Goal: Information Seeking & Learning: Learn about a topic

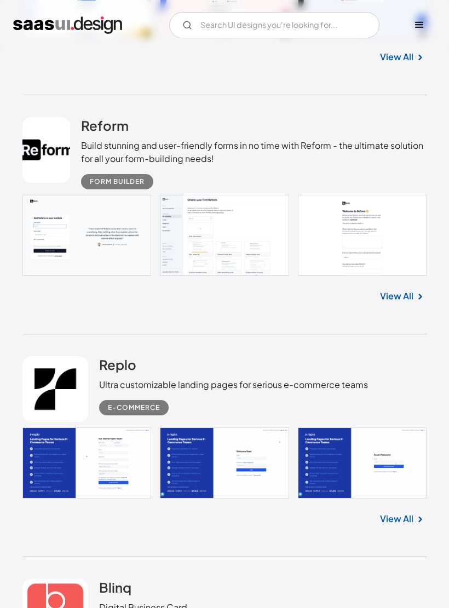
scroll to position [3167, 0]
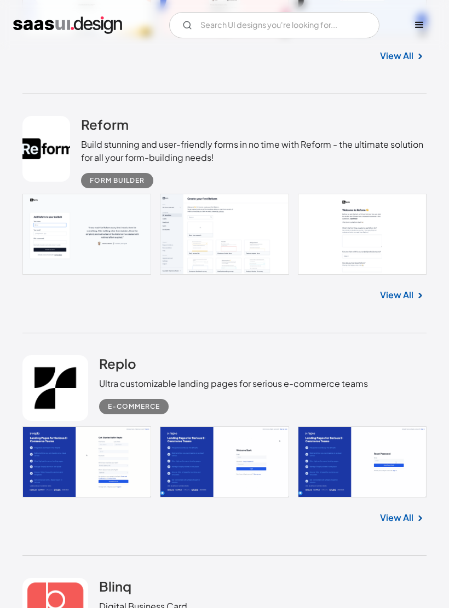
click at [234, 251] on link at bounding box center [224, 234] width 404 height 81
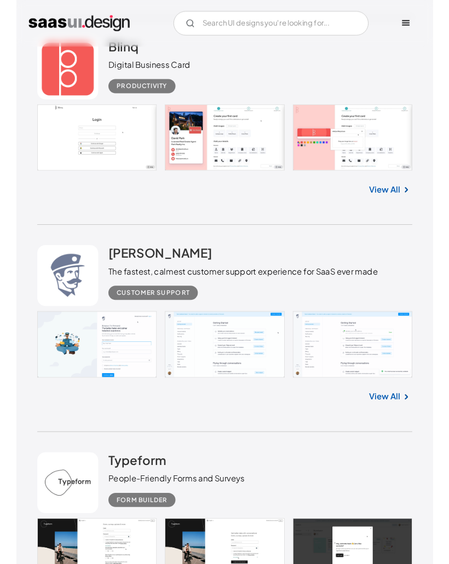
scroll to position [3701, 0]
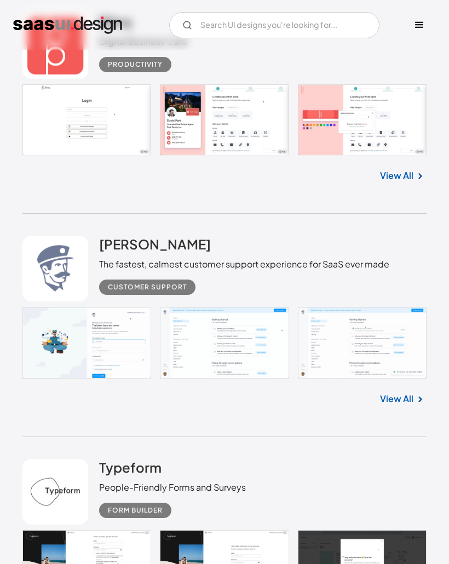
click at [266, 349] on link at bounding box center [224, 343] width 404 height 72
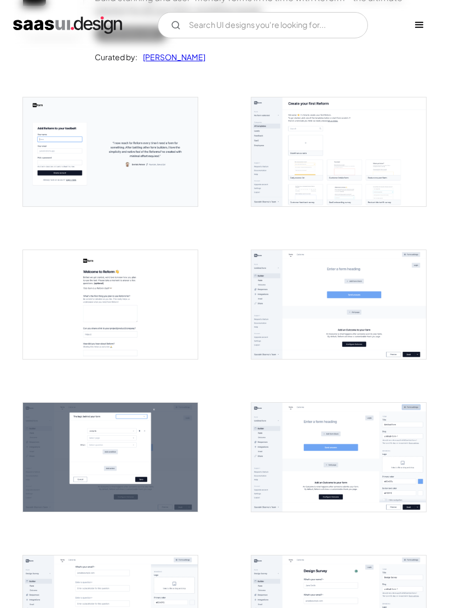
scroll to position [159, 0]
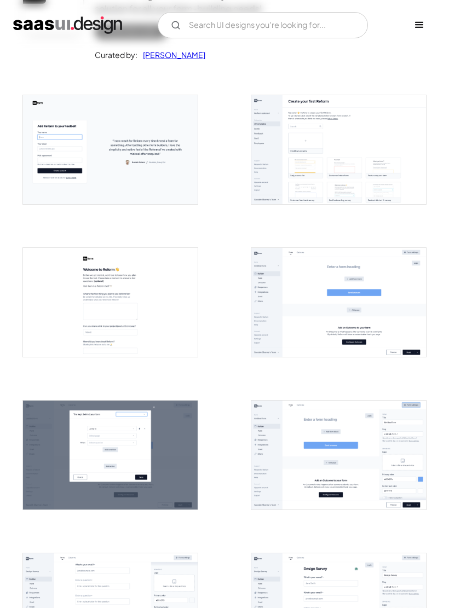
click at [352, 148] on img "open lightbox" at bounding box center [338, 149] width 175 height 109
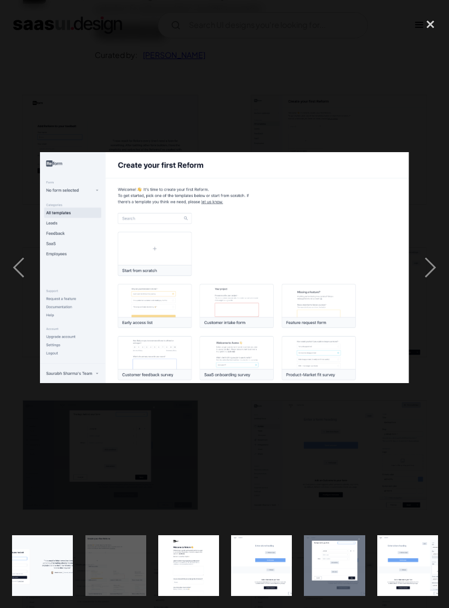
click at [204, 429] on div at bounding box center [224, 267] width 449 height 511
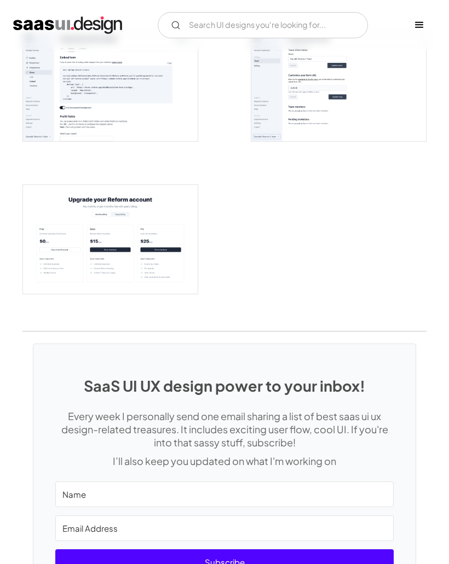
scroll to position [1378, 0]
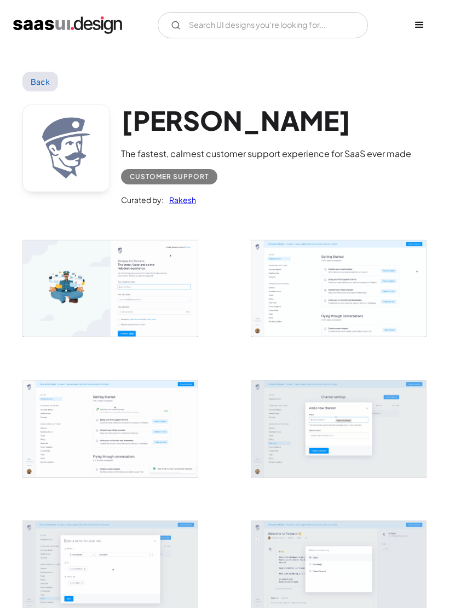
scroll to position [1, 0]
click at [299, 313] on img "open lightbox" at bounding box center [338, 288] width 175 height 97
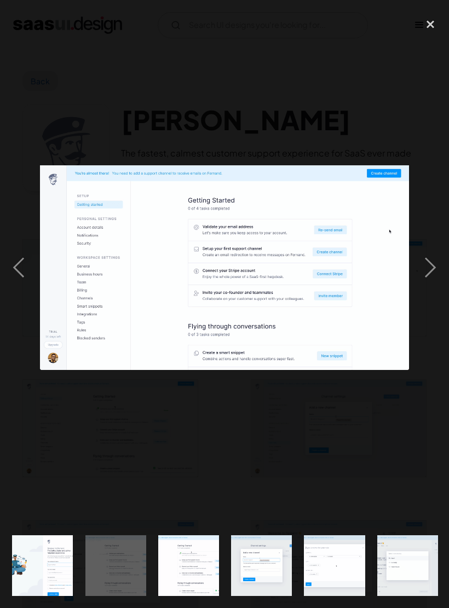
click at [29, 70] on div "previous image" at bounding box center [18, 267] width 37 height 511
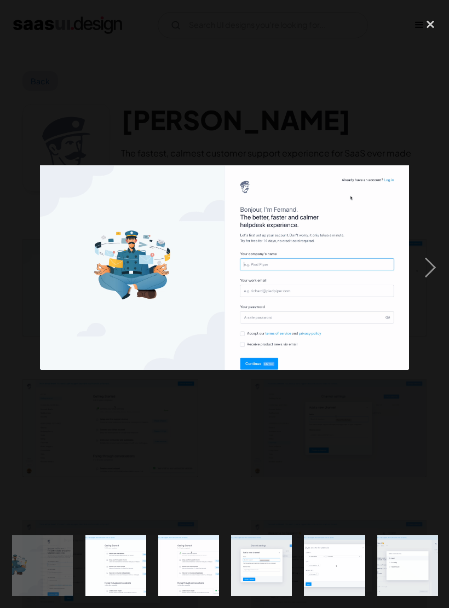
click at [423, 275] on div "next image" at bounding box center [430, 267] width 37 height 511
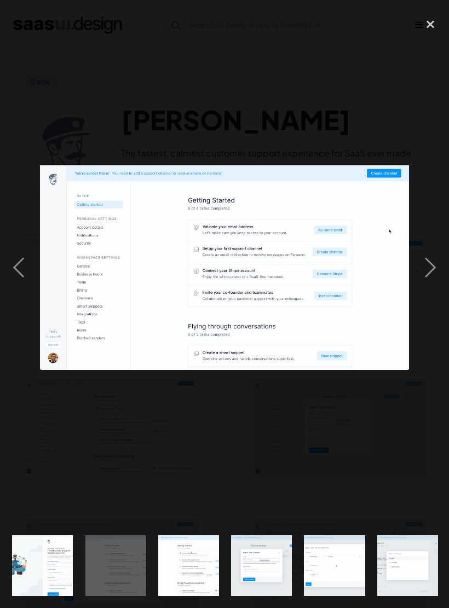
click at [425, 271] on div "next image" at bounding box center [430, 267] width 37 height 511
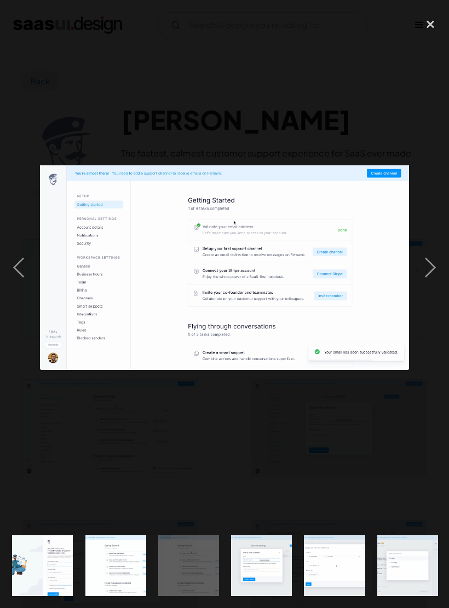
click at [426, 271] on div "next image" at bounding box center [430, 267] width 37 height 511
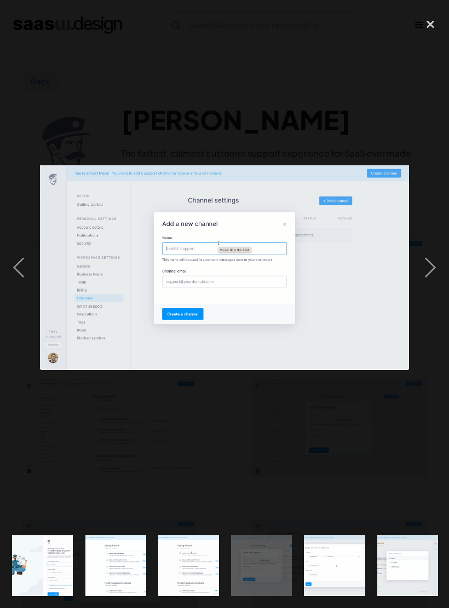
click at [425, 275] on div "next image" at bounding box center [430, 267] width 37 height 511
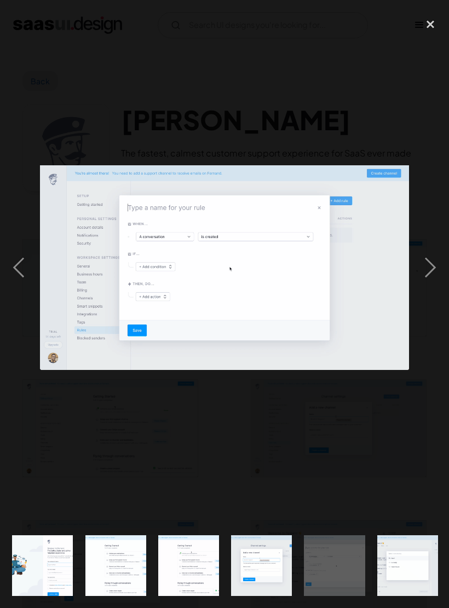
click at [426, 22] on div "close lightbox" at bounding box center [430, 24] width 37 height 24
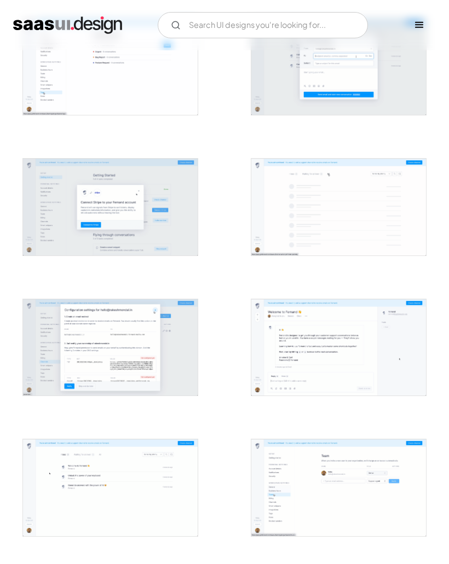
scroll to position [790, 0]
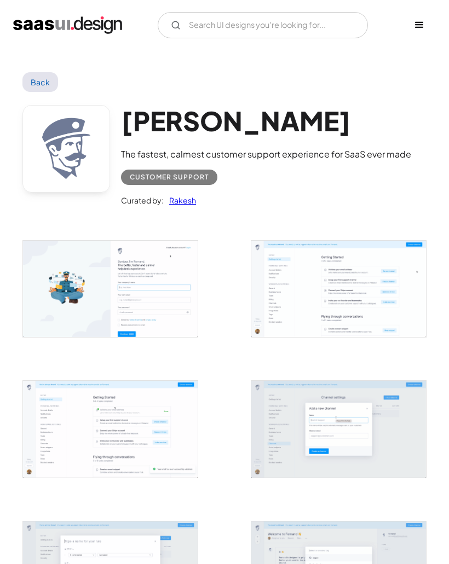
scroll to position [791, 0]
